Goal: Task Accomplishment & Management: Manage account settings

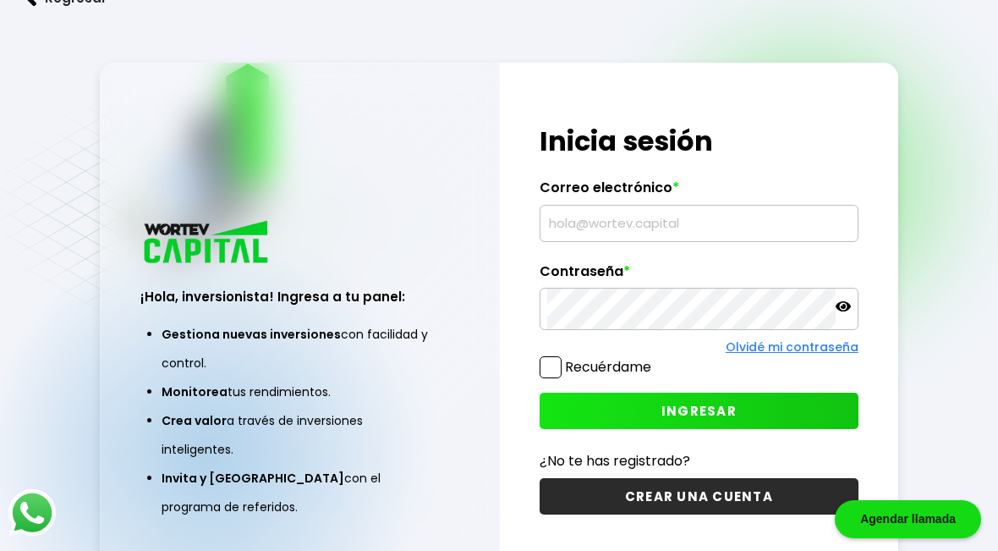
click at [706, 338] on div "Olvidé mi contraseña" at bounding box center [699, 347] width 319 height 18
click at [697, 229] on input "text" at bounding box center [699, 224] width 304 height 36
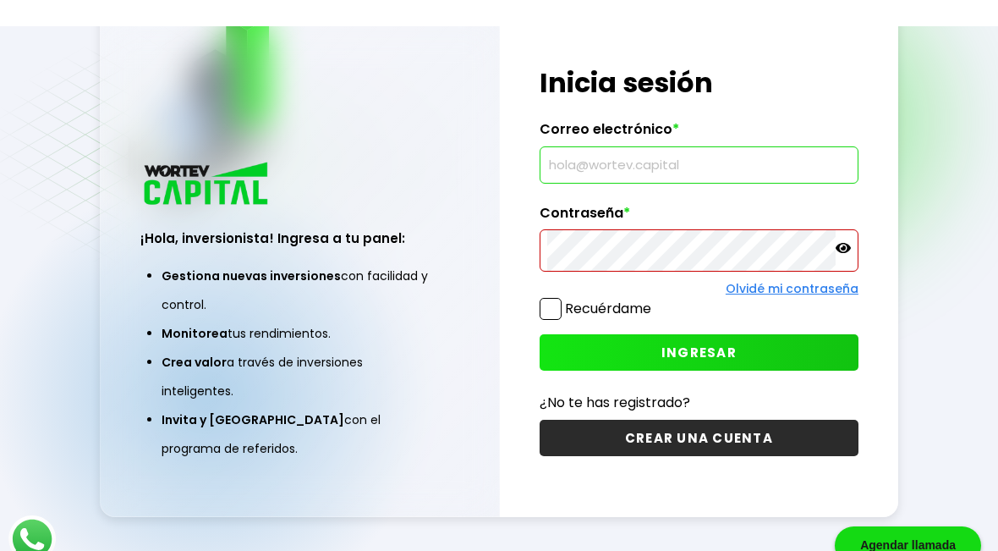
scroll to position [58, 0]
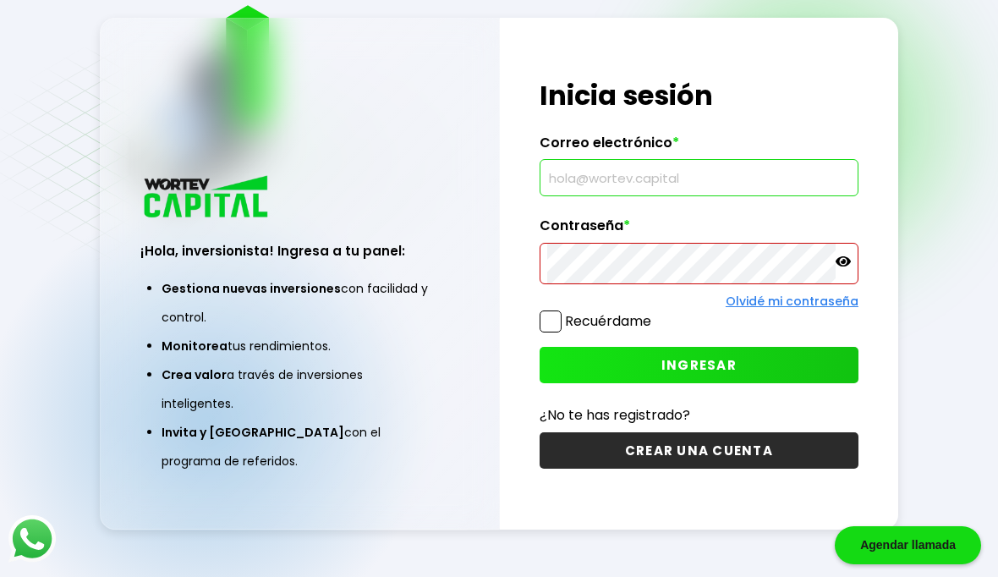
click at [772, 179] on input "text" at bounding box center [699, 178] width 304 height 36
click at [752, 182] on input "text" at bounding box center [699, 178] width 304 height 36
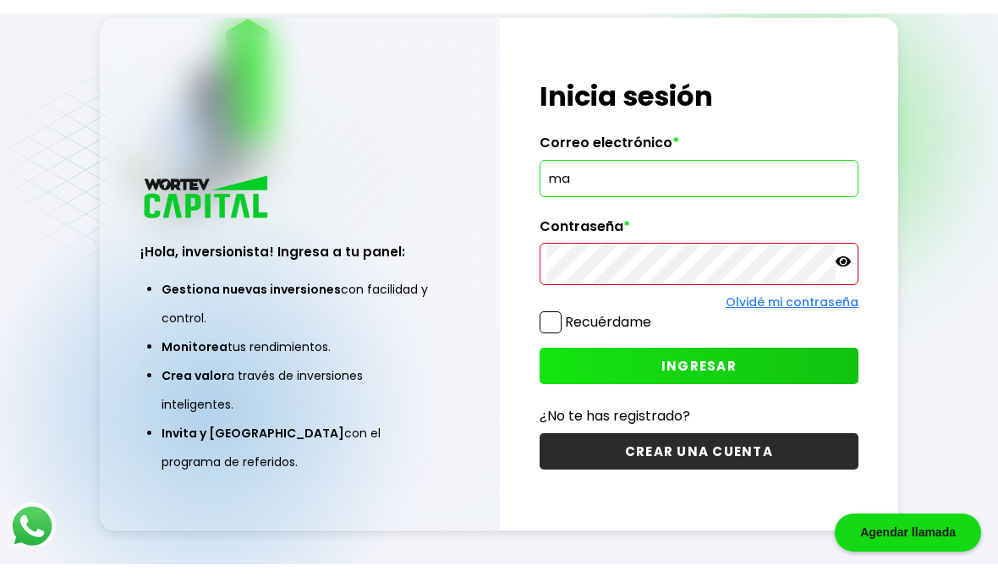
scroll to position [0, 0]
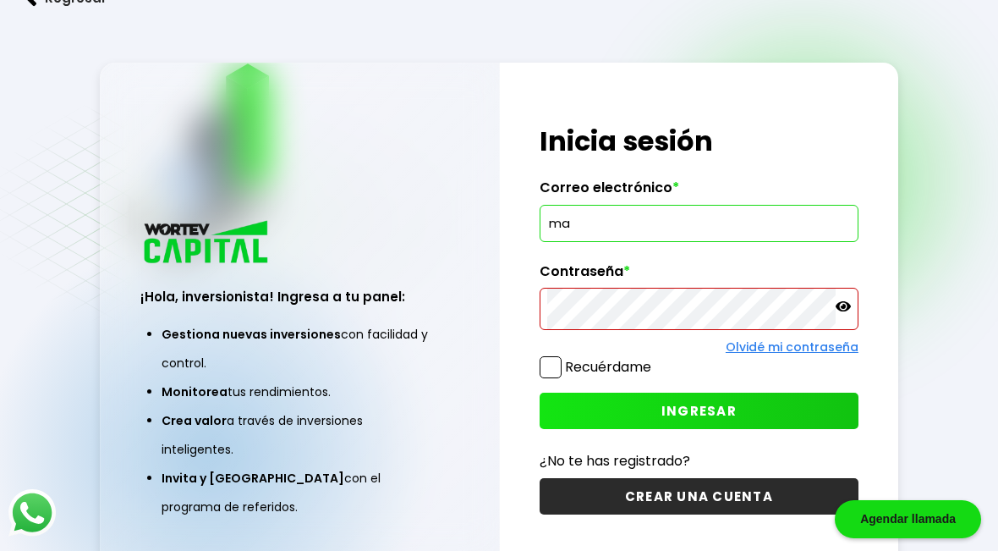
click at [628, 225] on input "ma" at bounding box center [699, 224] width 304 height 36
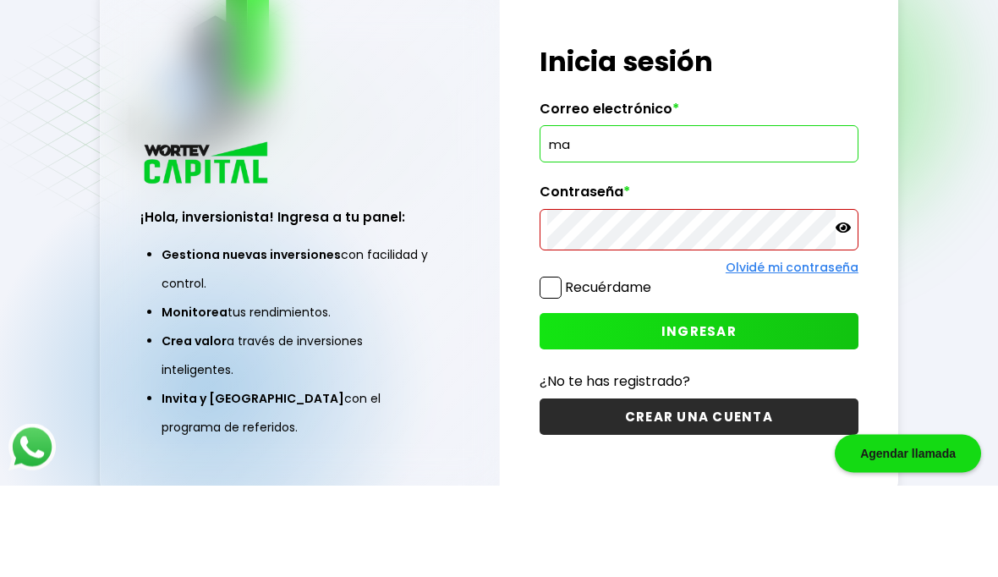
type input "ma"
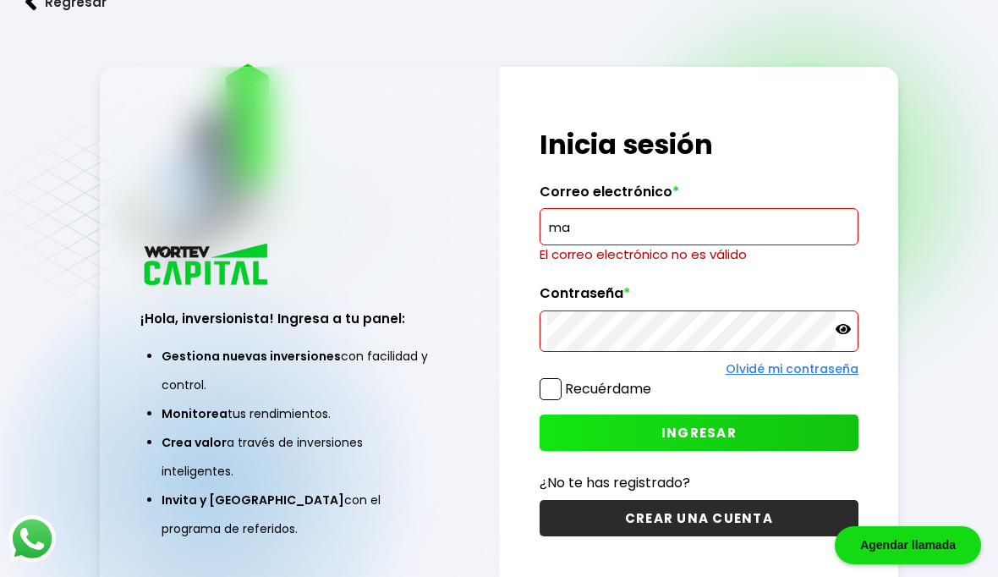
click at [64, 18] on button "Regresar" at bounding box center [66, 2] width 132 height 45
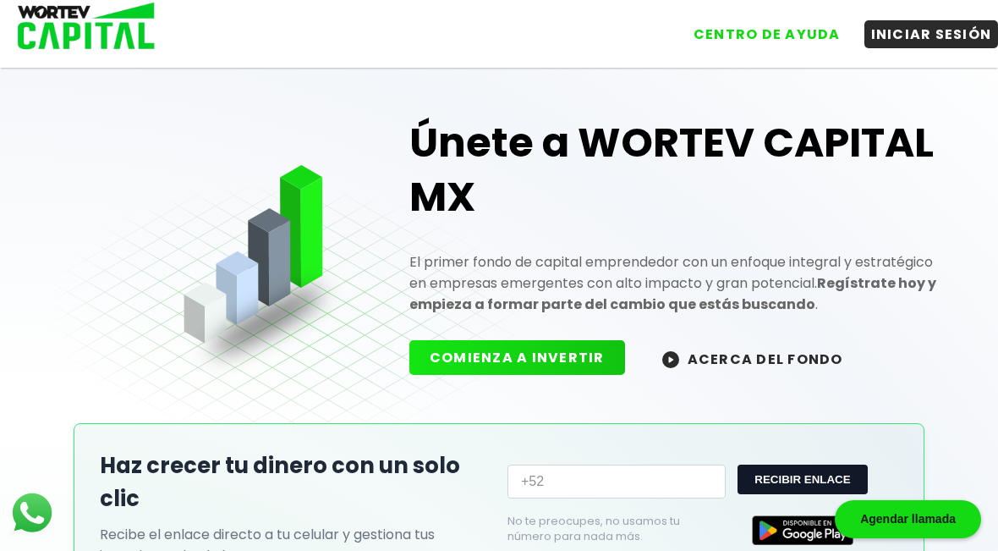
click at [960, 43] on button "INICIAR SESIÓN" at bounding box center [932, 34] width 135 height 28
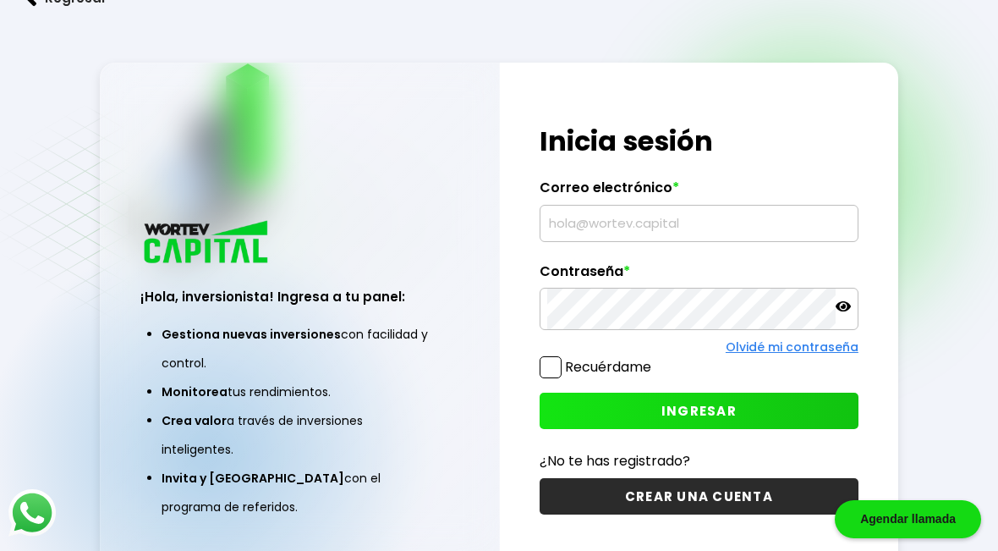
click at [742, 228] on input "text" at bounding box center [699, 224] width 304 height 36
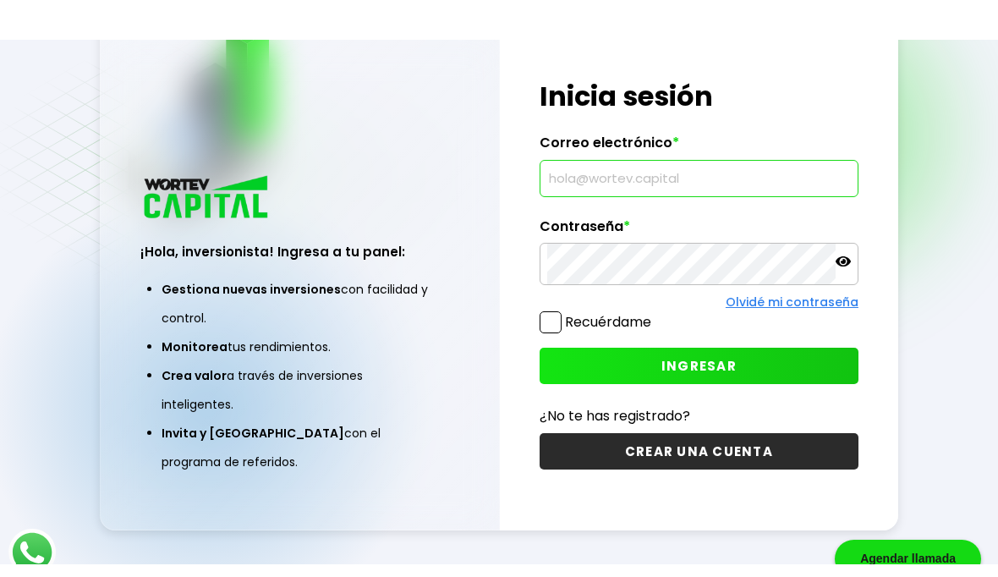
scroll to position [58, 0]
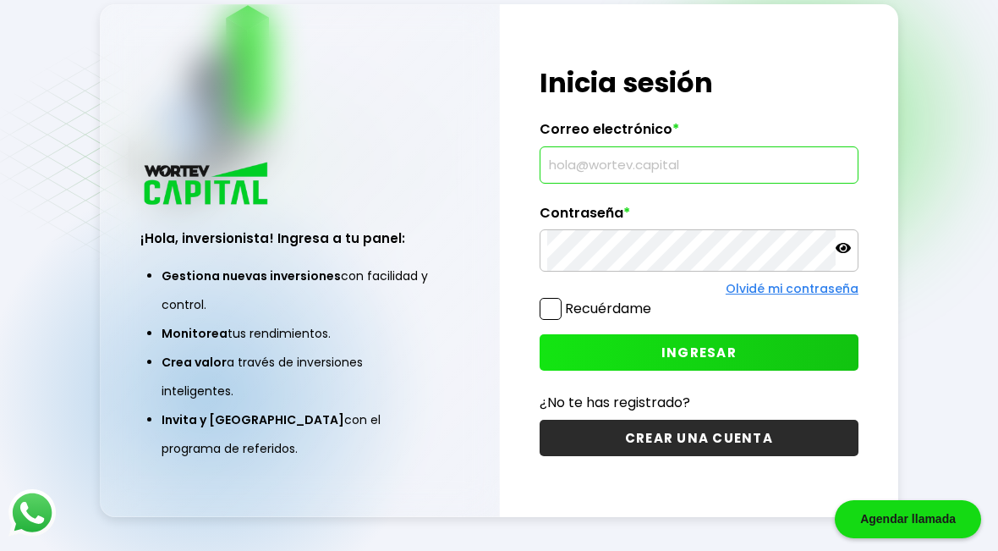
type input "Magnospecial07@gmail.com"
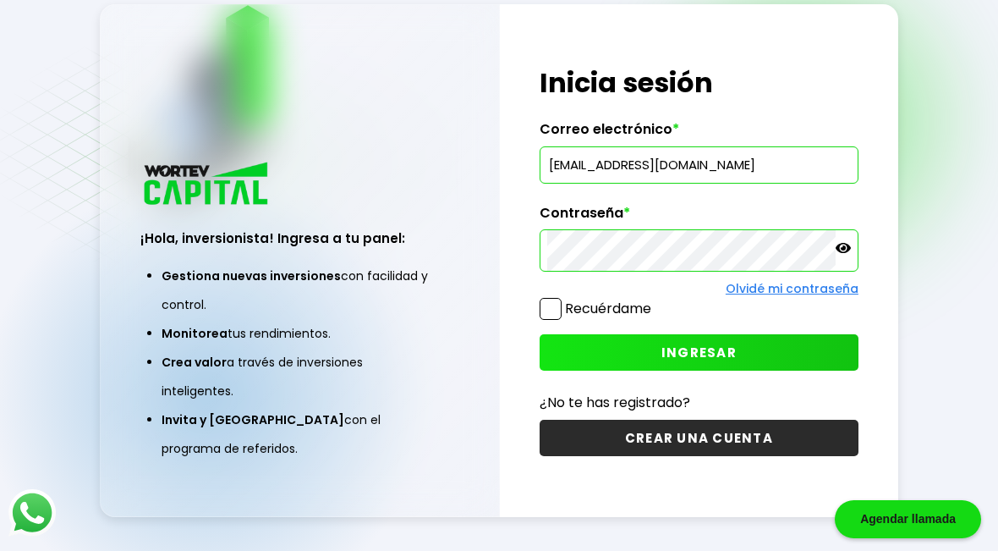
click at [555, 320] on span at bounding box center [551, 309] width 22 height 22
click at [655, 300] on input "Recuérdame" at bounding box center [655, 300] width 0 height 0
click at [704, 366] on button "INGRESAR" at bounding box center [699, 352] width 319 height 36
click at [860, 243] on div "¡Hola, inversionista! Ingresa tus credenciales para iniciar sesión Inicia sesió…" at bounding box center [699, 260] width 399 height 513
click at [858, 245] on div at bounding box center [699, 250] width 319 height 42
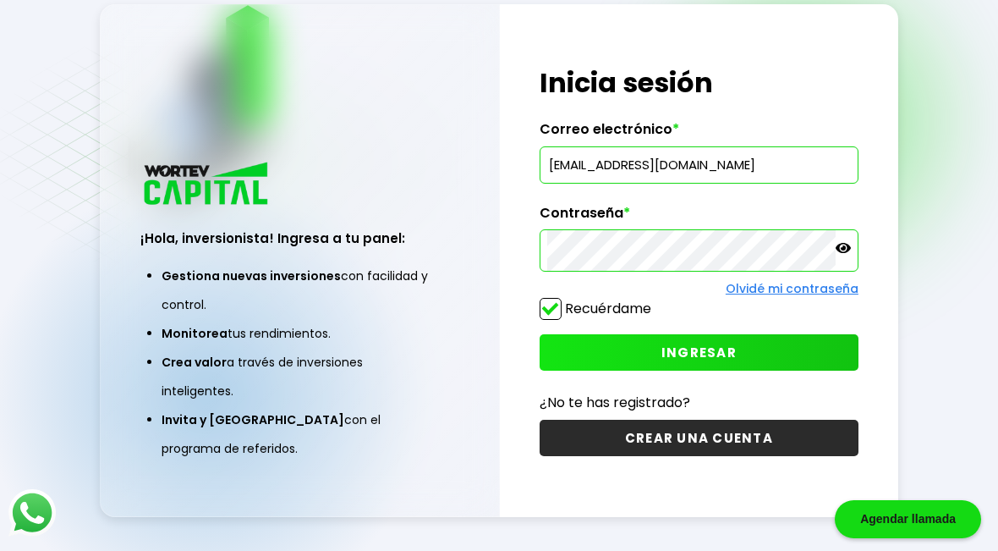
click at [846, 250] on icon at bounding box center [843, 247] width 15 height 15
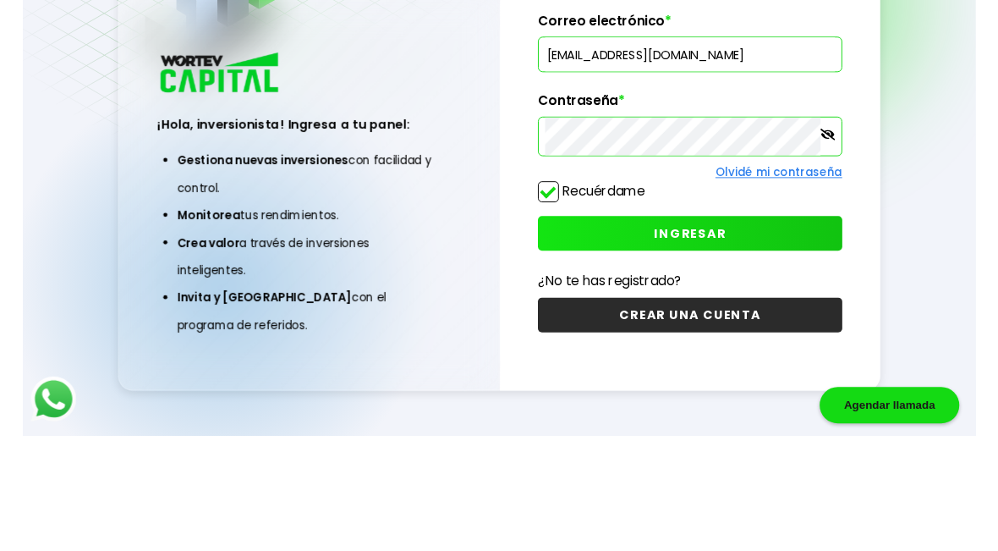
scroll to position [85, 0]
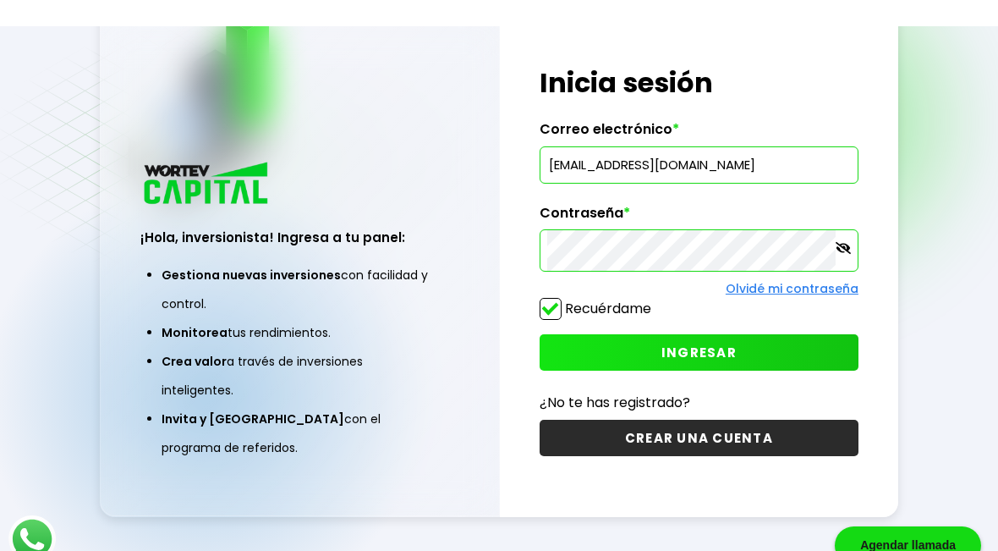
click at [768, 344] on button "INGRESAR" at bounding box center [699, 326] width 319 height 36
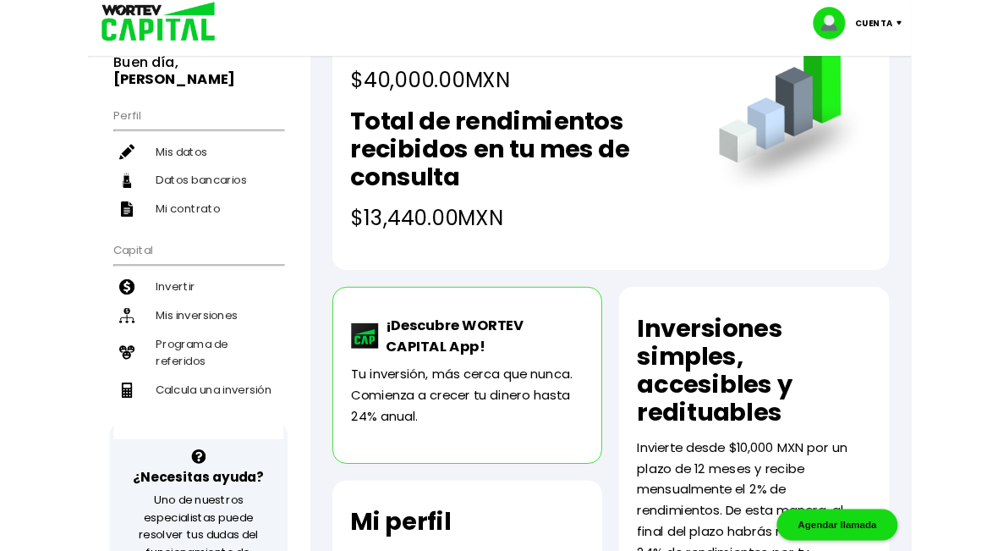
scroll to position [127, 0]
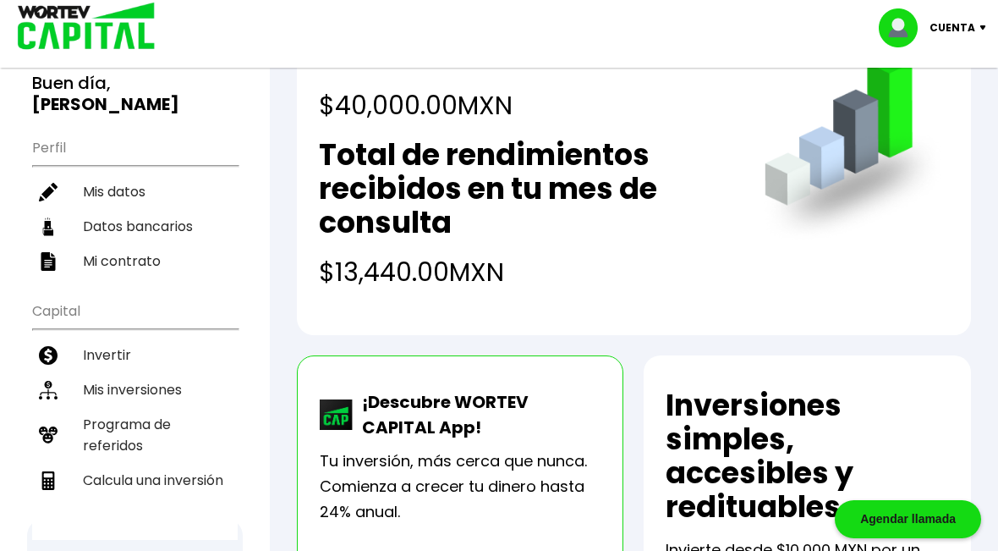
click at [159, 391] on li "Mis inversiones" at bounding box center [135, 389] width 206 height 35
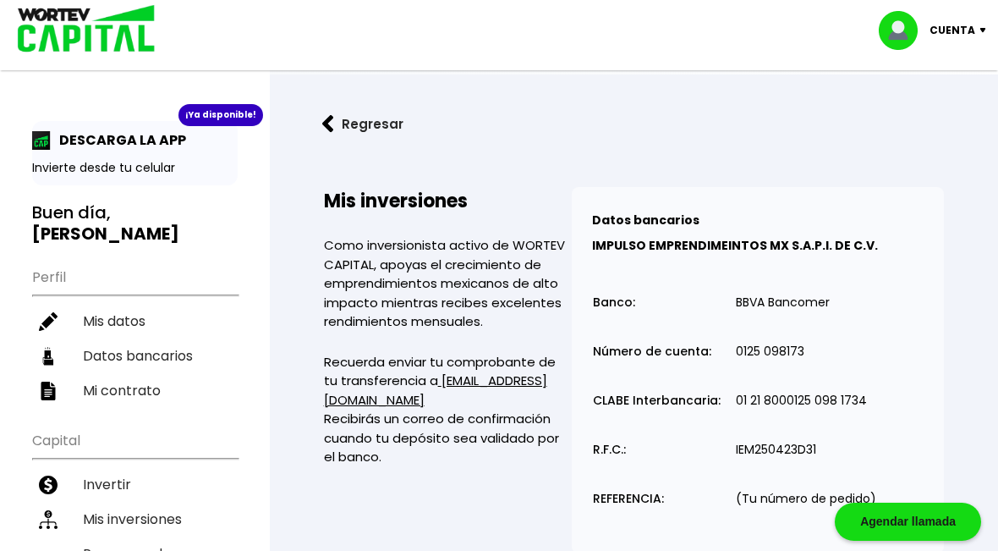
scroll to position [127, 0]
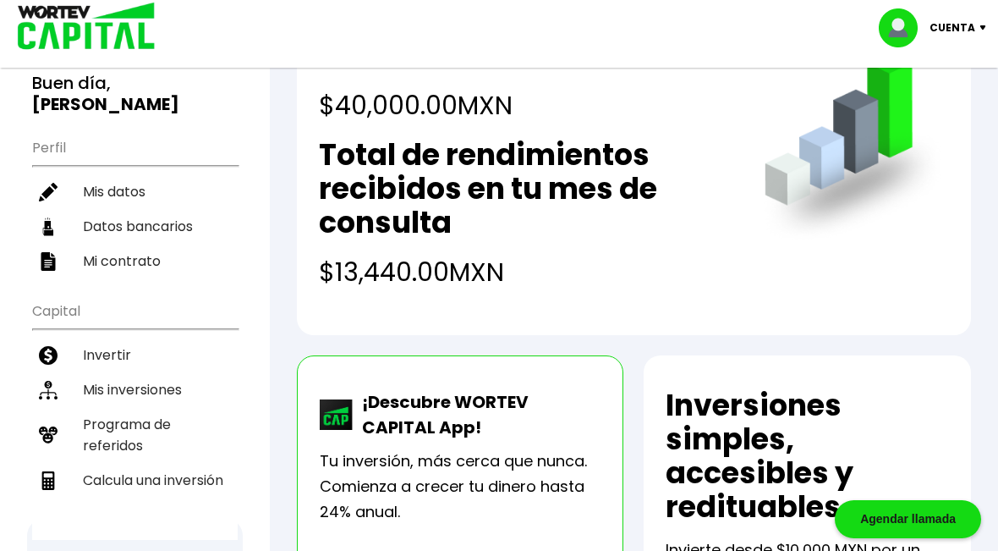
click at [982, 26] on img at bounding box center [987, 27] width 23 height 5
click at [942, 115] on li "Cerrar sesión" at bounding box center [934, 113] width 135 height 35
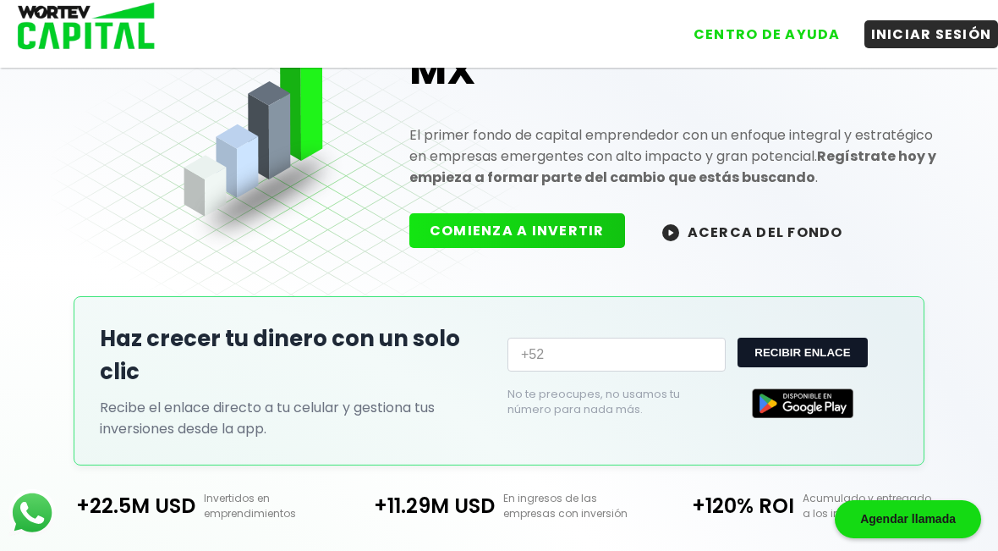
click at [917, 24] on button "INICIAR SESIÓN" at bounding box center [932, 34] width 135 height 28
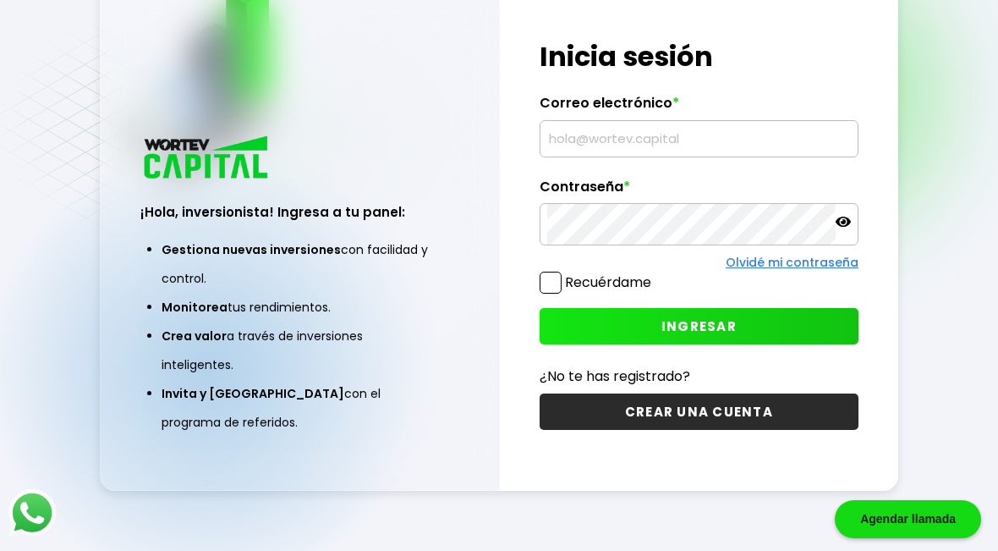
click at [718, 157] on input "text" at bounding box center [699, 139] width 304 height 36
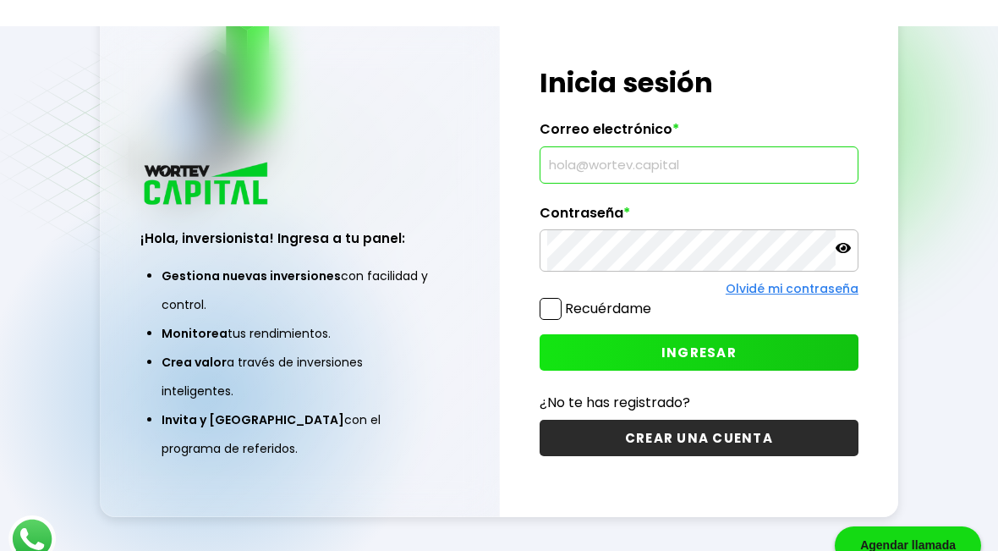
scroll to position [58, 0]
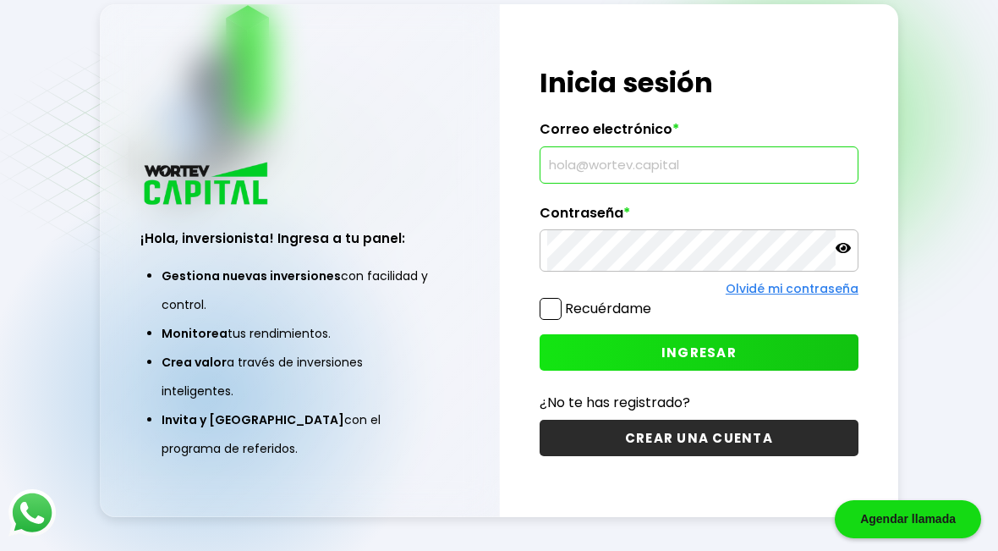
click at [681, 174] on input "text" at bounding box center [699, 165] width 304 height 36
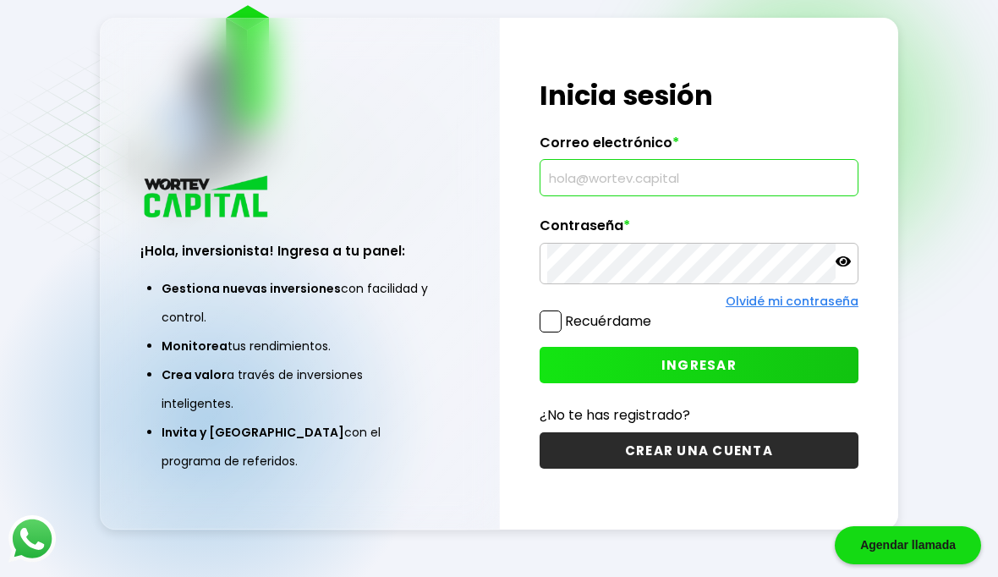
click at [995, 151] on div "Regresar ¡Hola, inversionista! Ingresa a tu panel: Gestiona nuevas inversiones …" at bounding box center [499, 273] width 998 height 662
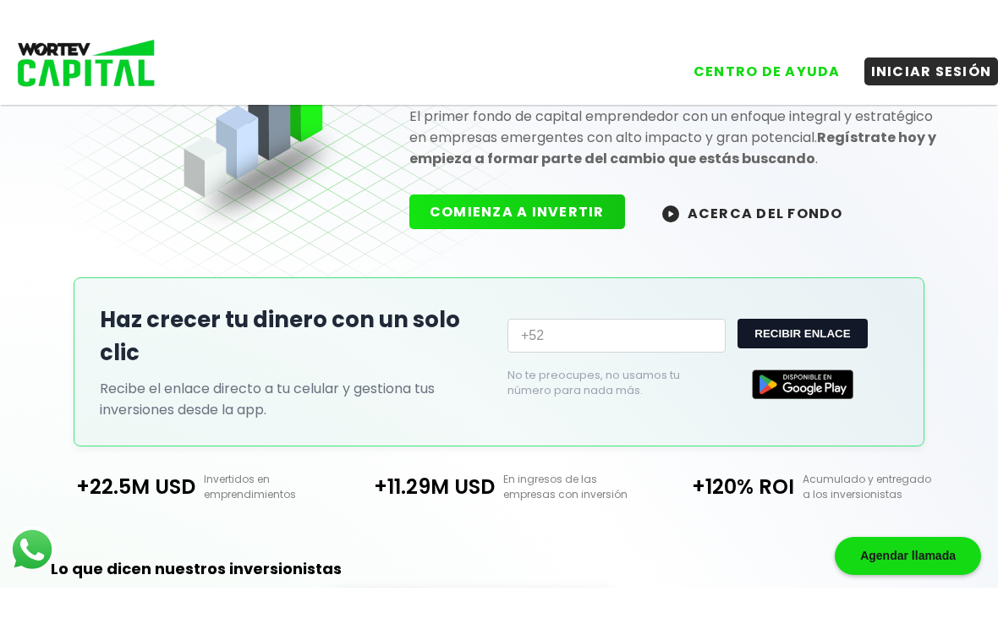
scroll to position [182, 0]
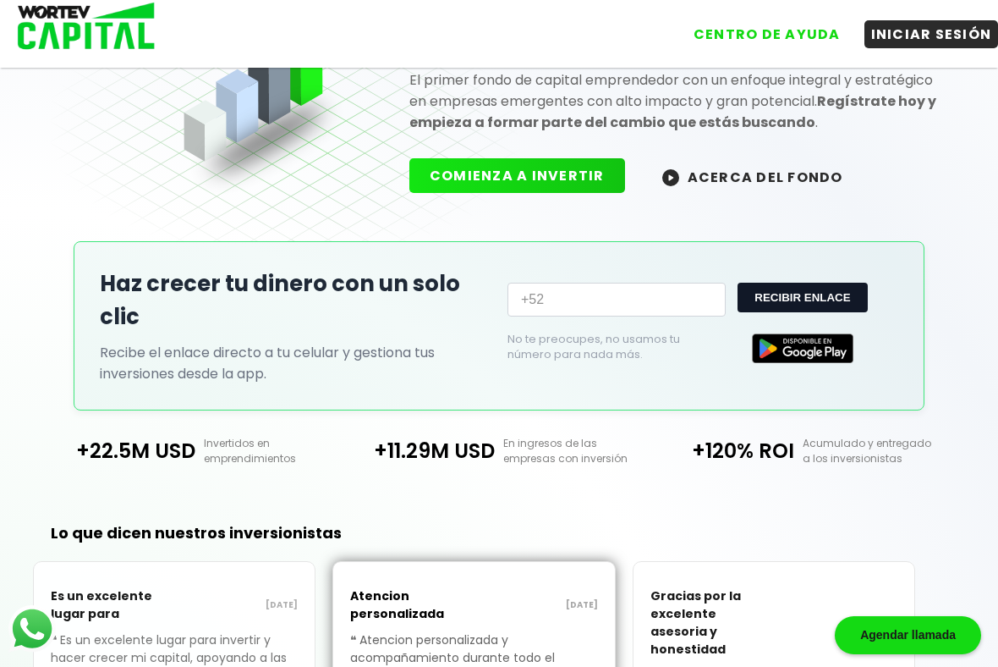
click at [597, 295] on input "+52" at bounding box center [617, 300] width 218 height 34
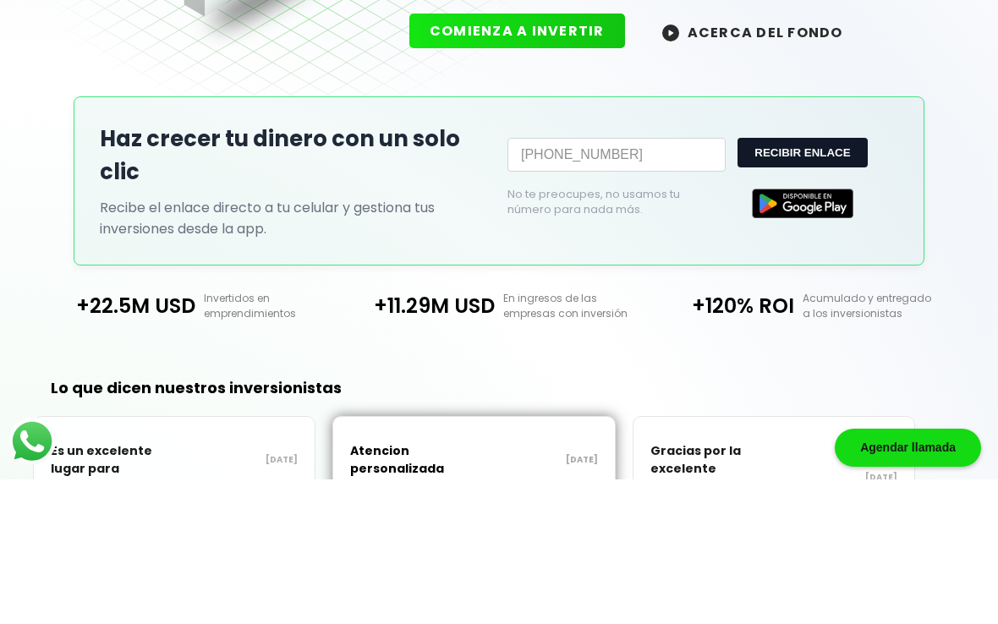
click at [979, 234] on div "Únete a WORTEV CAPITAL MX El primer fondo de capital emprendedor con un enfoque…" at bounding box center [499, 416] width 998 height 1112
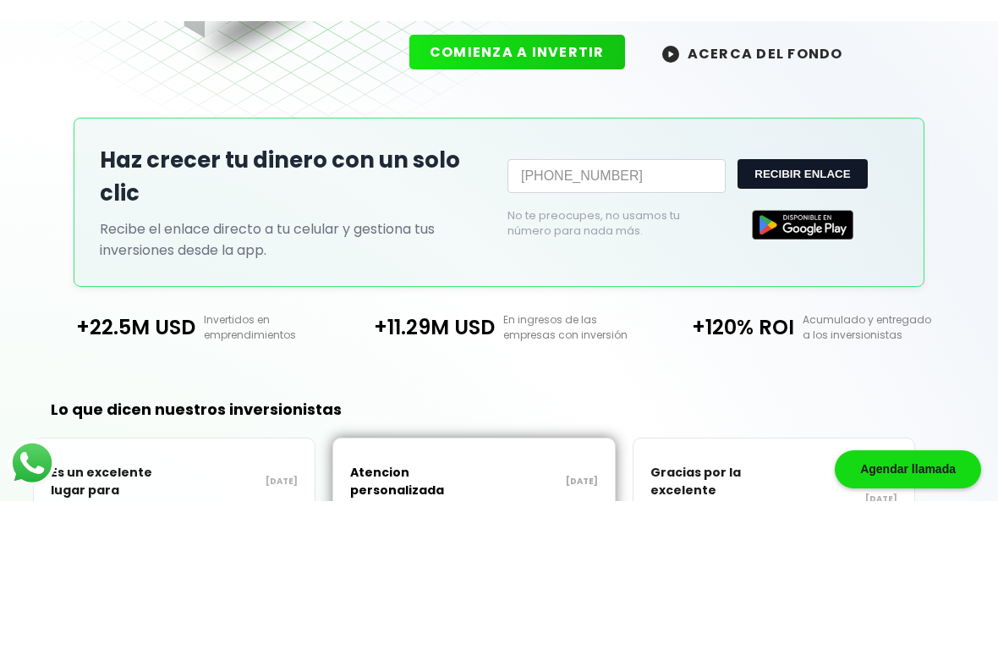
scroll to position [327, 0]
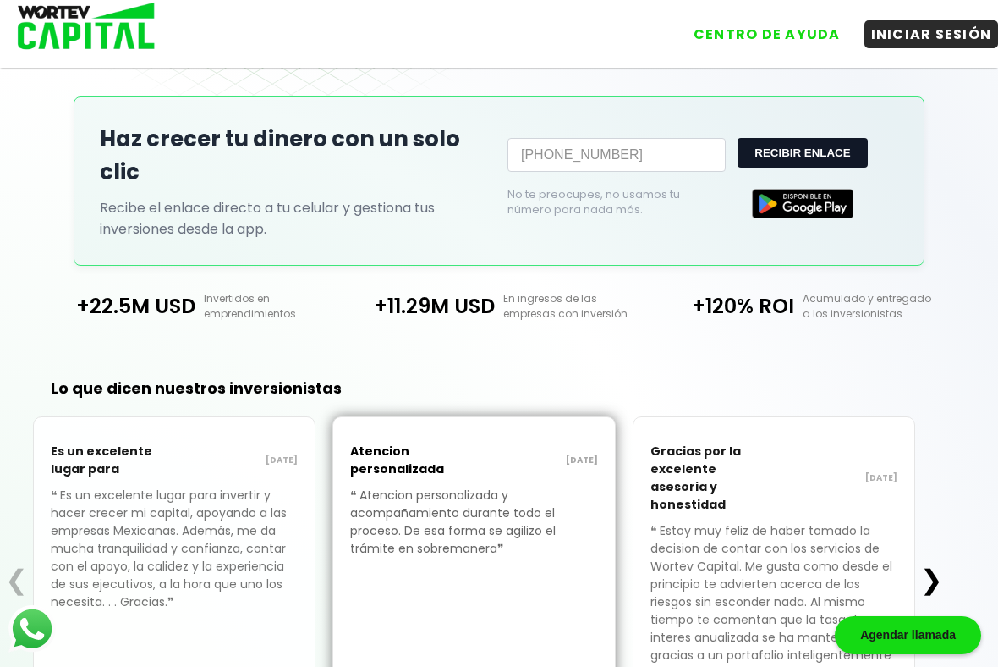
click at [833, 148] on button "RECIBIR ENLACE" at bounding box center [802, 153] width 129 height 30
type input "+52"
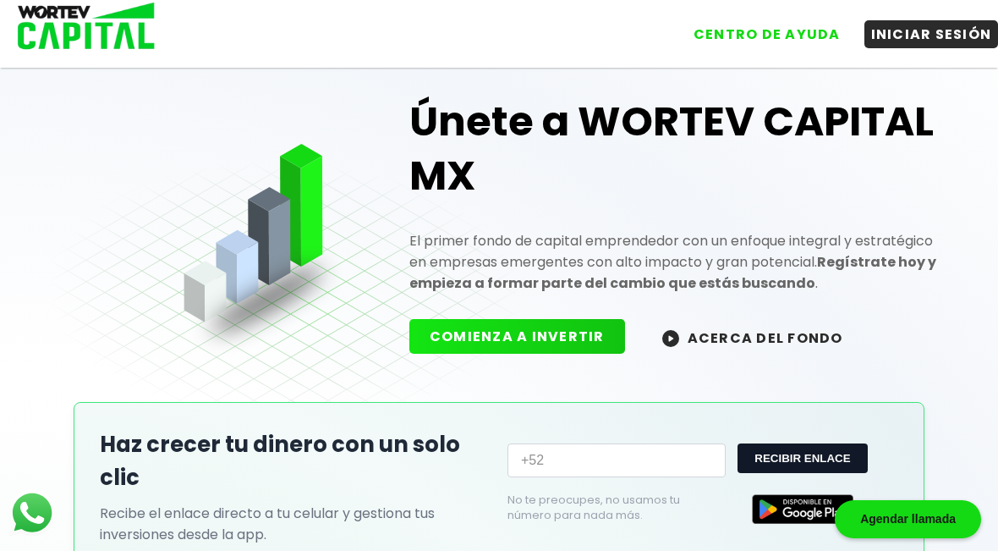
scroll to position [0, 0]
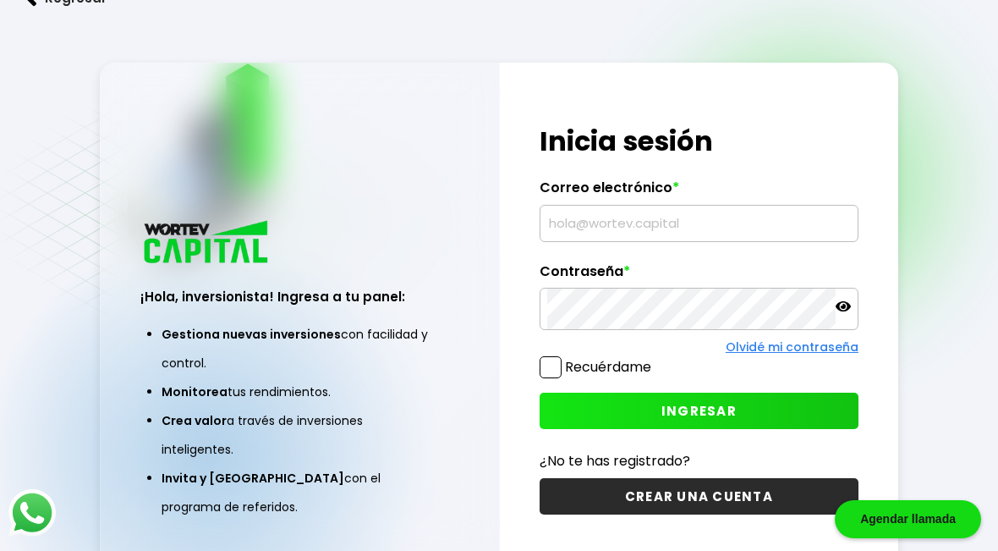
click at [727, 223] on input "text" at bounding box center [699, 224] width 304 height 36
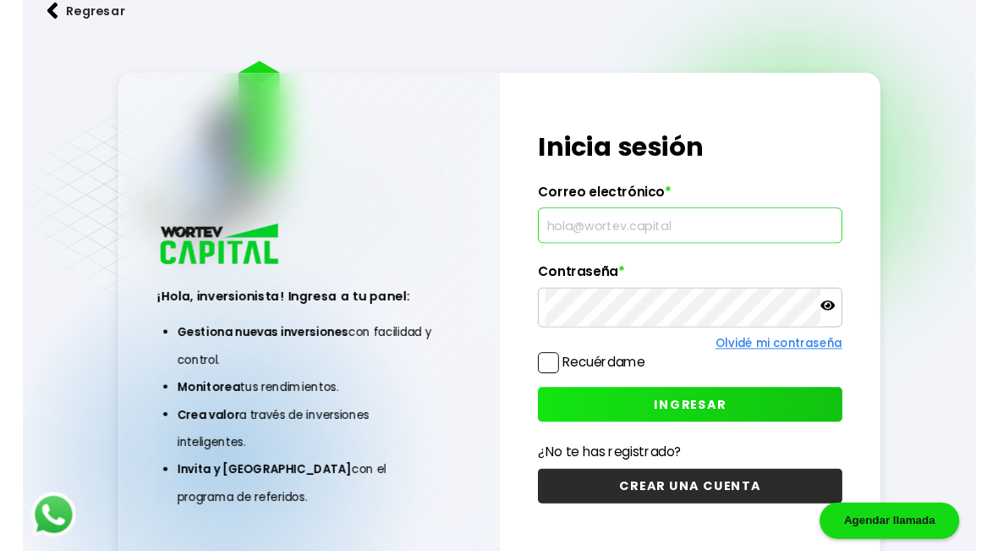
scroll to position [65, 0]
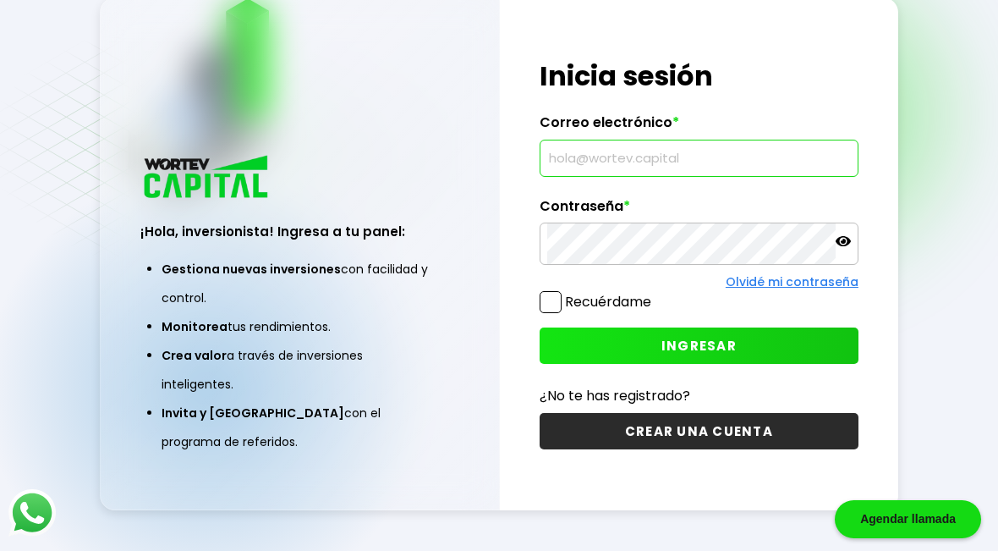
type input "[EMAIL_ADDRESS][DOMAIN_NAME]"
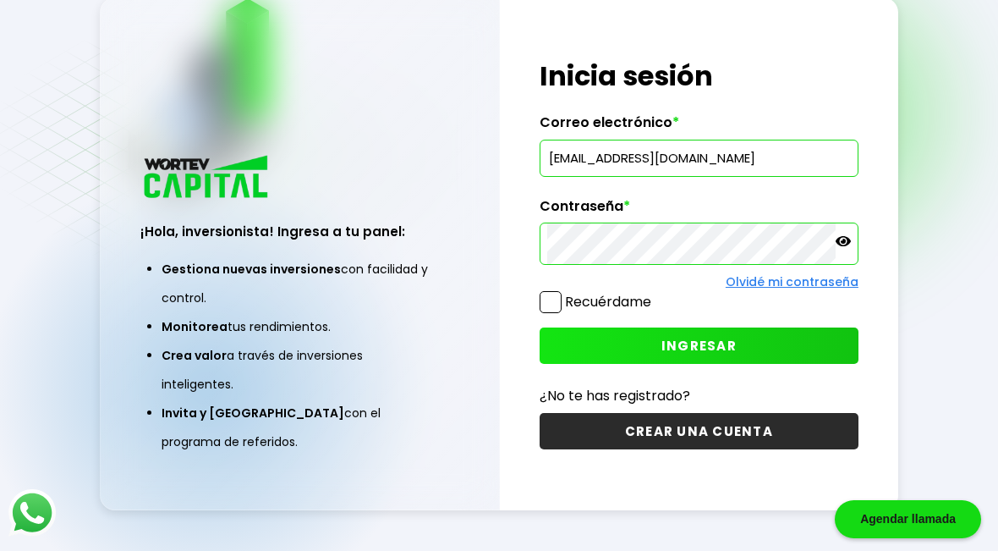
click at [843, 246] on icon at bounding box center [843, 241] width 15 height 15
click at [557, 300] on span at bounding box center [551, 302] width 22 height 22
click at [655, 294] on input "Recuérdame" at bounding box center [655, 294] width 0 height 0
click at [758, 359] on button "INGRESAR" at bounding box center [699, 345] width 319 height 36
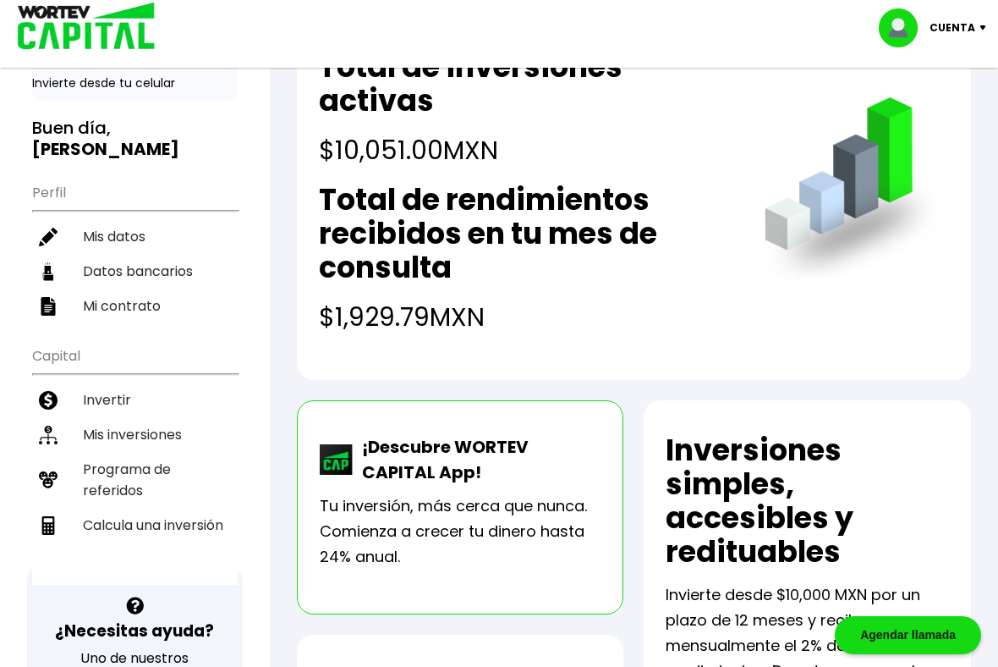
scroll to position [85, 0]
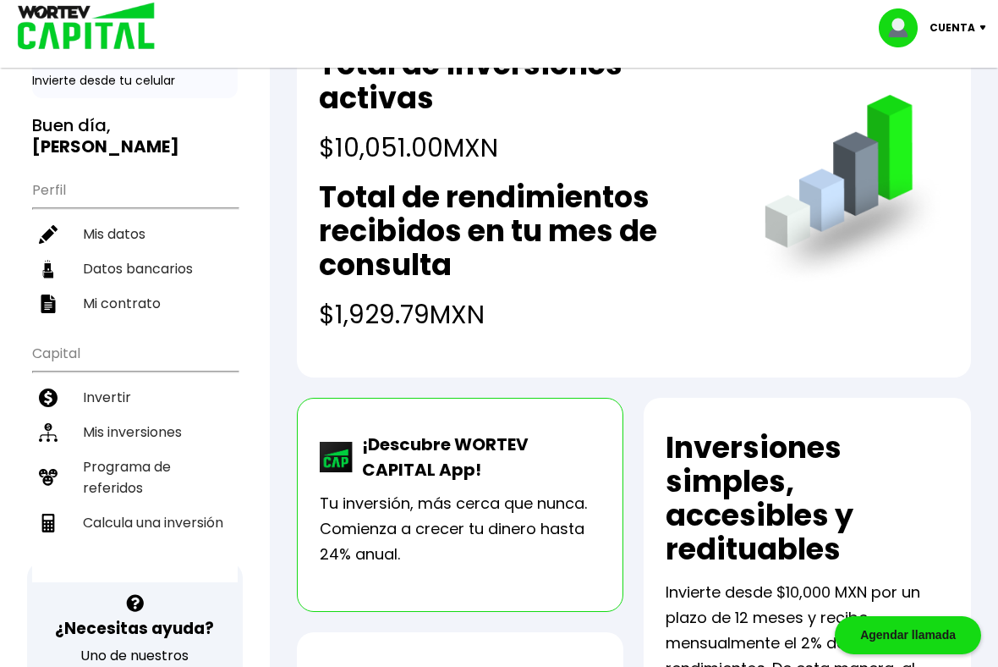
click at [171, 441] on li "Mis inversiones" at bounding box center [135, 432] width 206 height 35
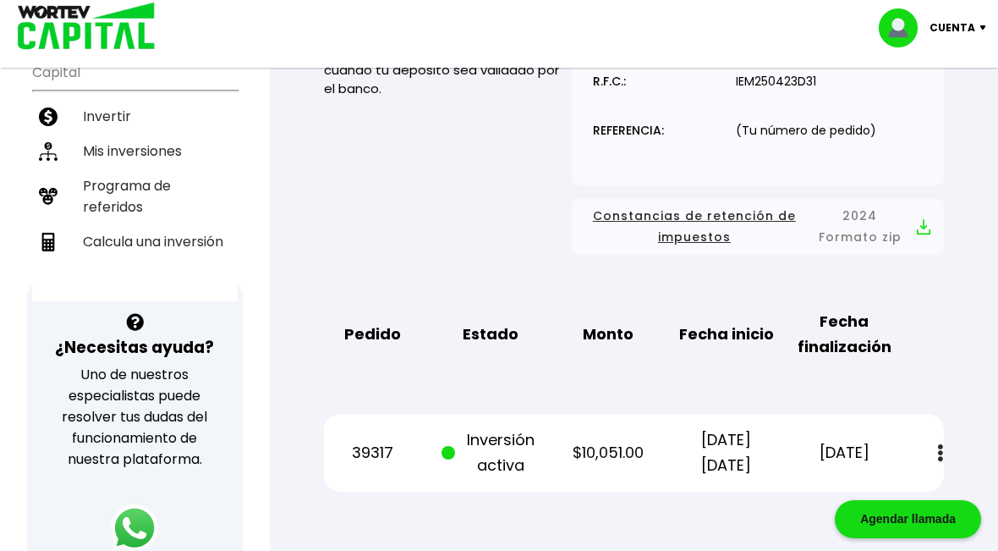
scroll to position [558, 0]
